Goal: Information Seeking & Learning: Learn about a topic

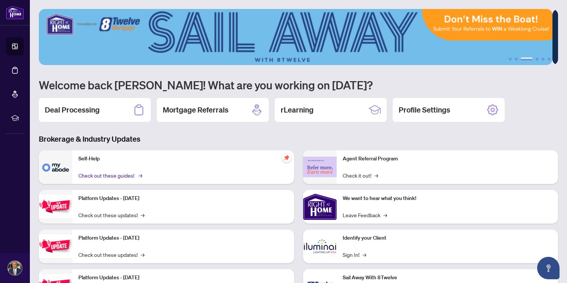
click at [120, 175] on link "Check out these guides! →" at bounding box center [109, 175] width 63 height 8
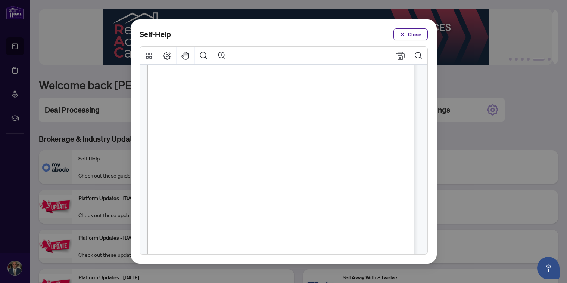
scroll to position [149, 0]
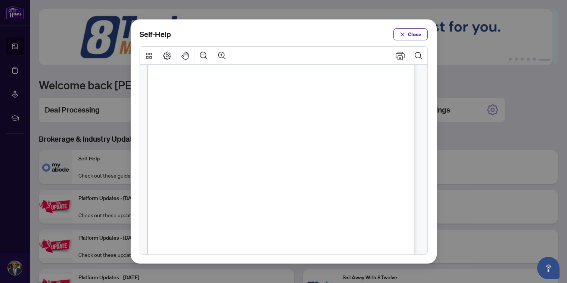
click at [290, 117] on span "PDF" at bounding box center [293, 116] width 10 height 7
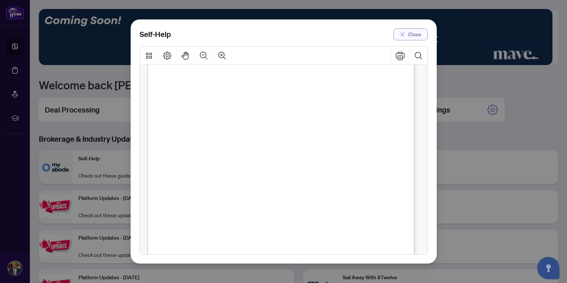
click at [407, 36] on button "Close" at bounding box center [410, 34] width 34 height 12
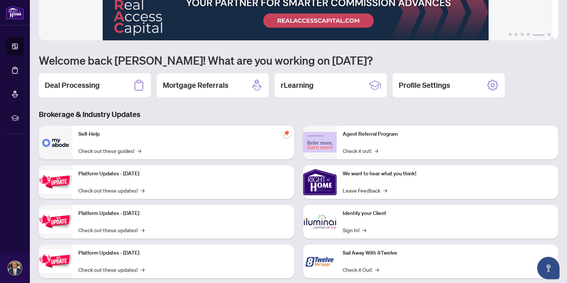
scroll to position [39, 0]
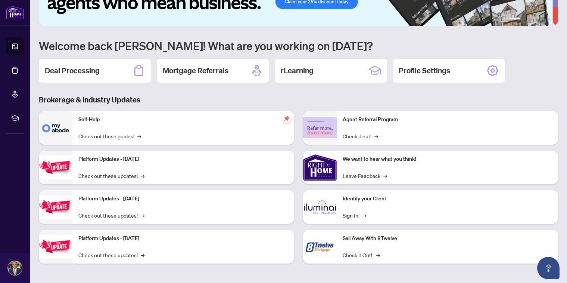
click at [359, 254] on link "Check it Out! →" at bounding box center [361, 255] width 36 height 8
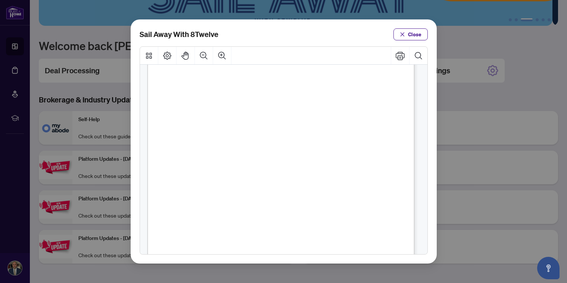
scroll to position [171, 0]
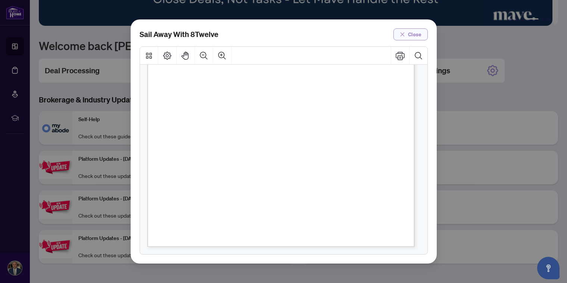
click at [401, 33] on icon "close" at bounding box center [402, 34] width 4 height 4
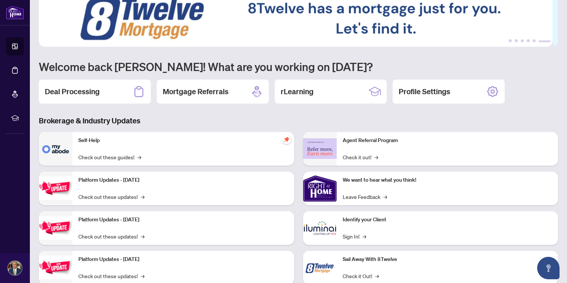
scroll to position [0, 0]
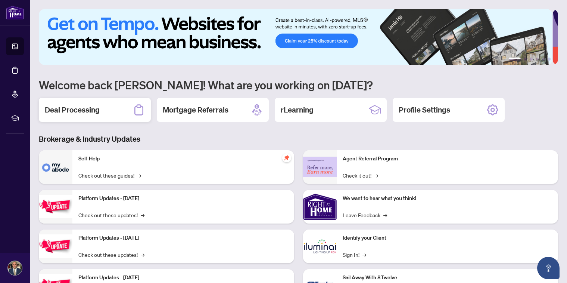
click at [68, 103] on div "Deal Processing" at bounding box center [95, 110] width 112 height 24
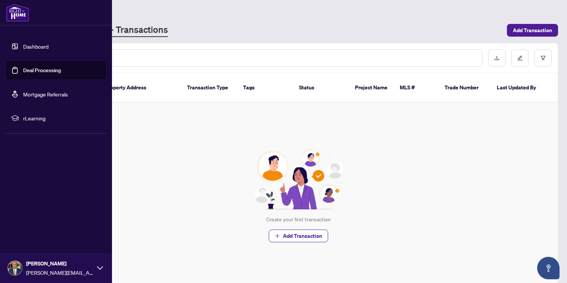
click at [33, 46] on link "Dashboard" at bounding box center [35, 46] width 25 height 7
